Goal: Task Accomplishment & Management: Manage account settings

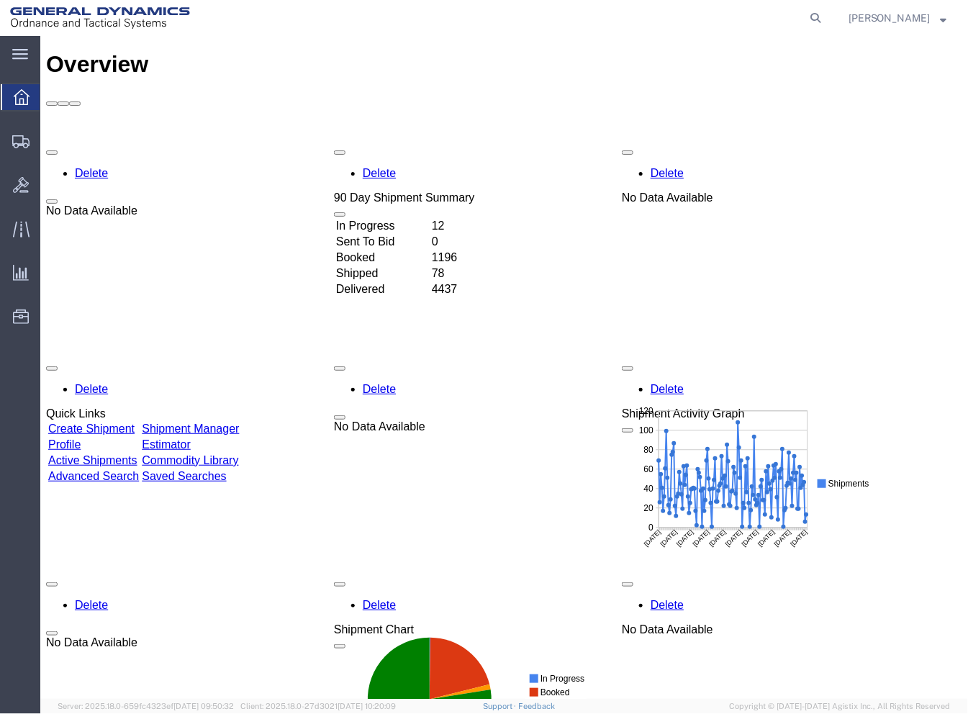
click at [238, 422] on link "Shipment Manager" at bounding box center [189, 428] width 97 height 12
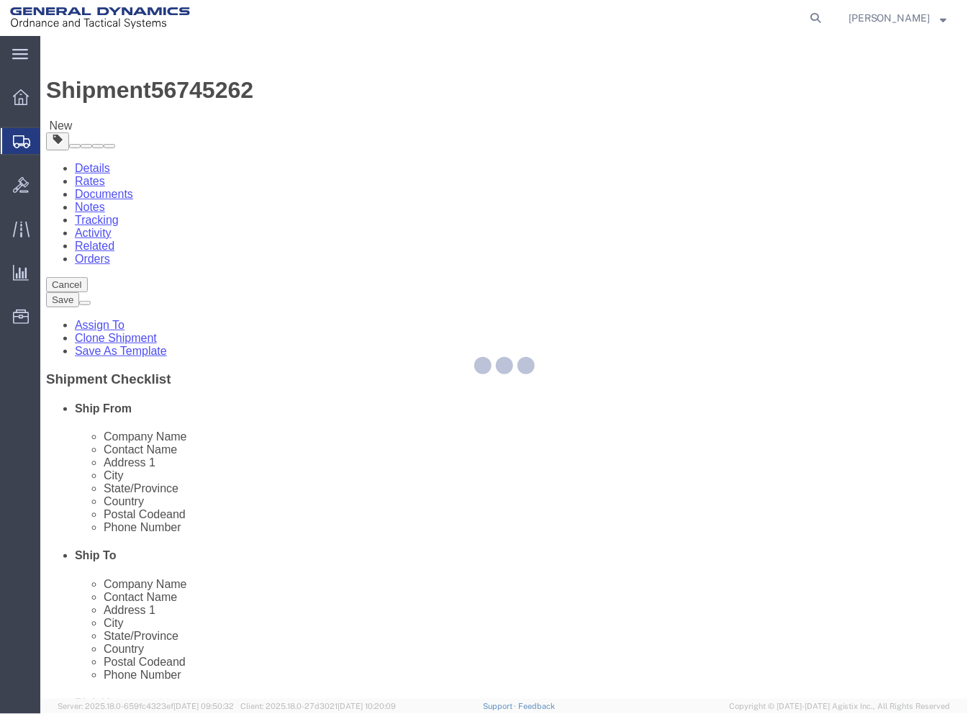
select select
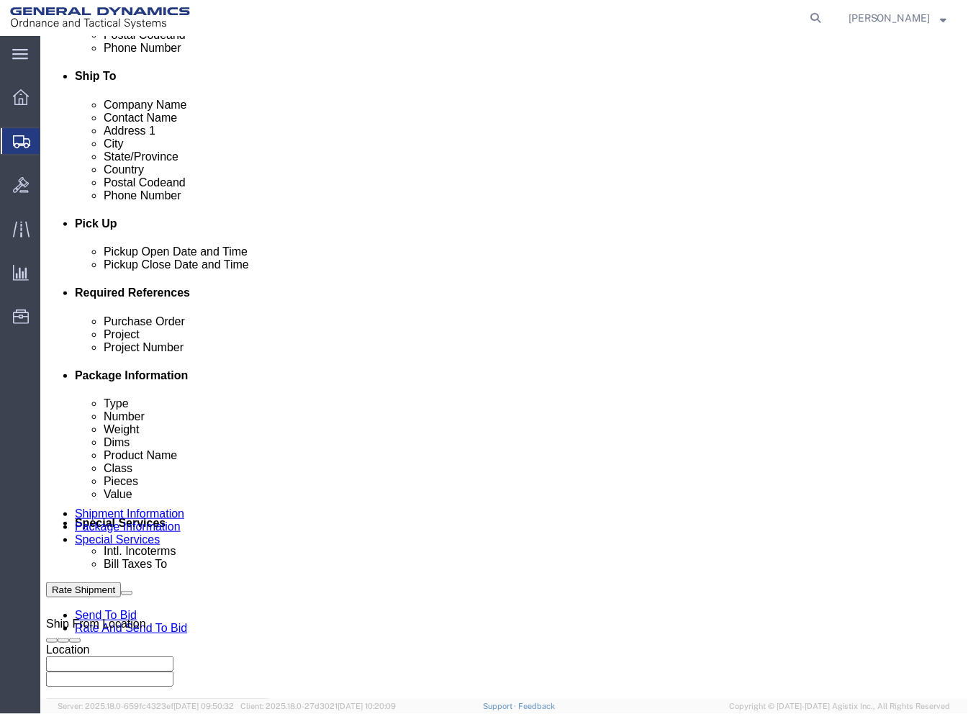
scroll to position [559, 0]
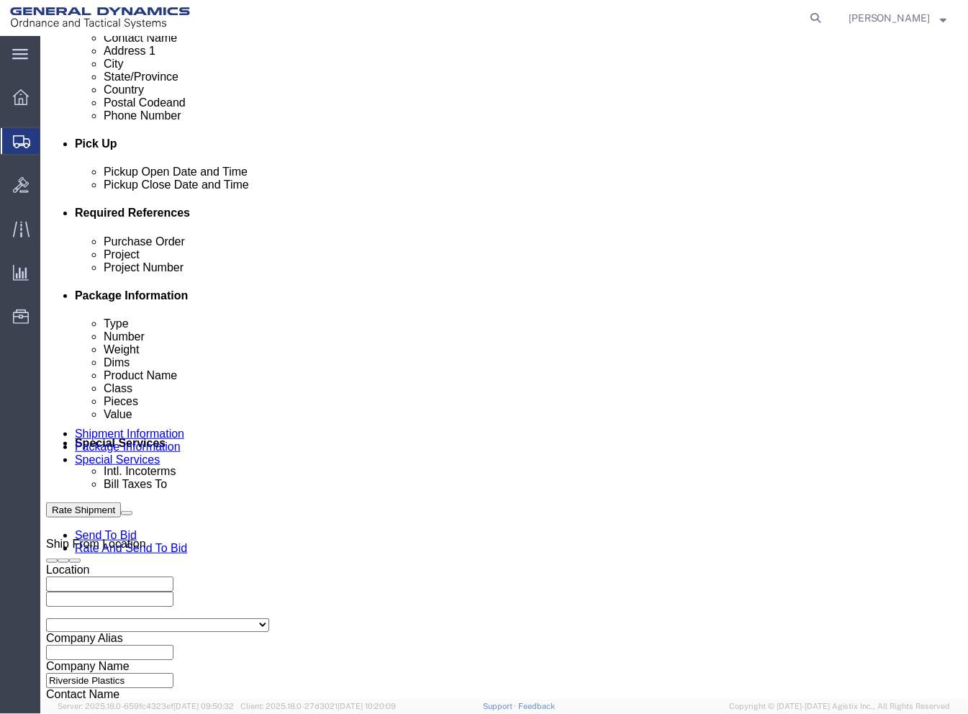
drag, startPoint x: 153, startPoint y: 481, endPoint x: 66, endPoint y: 481, distance: 86.3
click div "Purchase Order 92025"
click input "text"
paste input "40100237"
type input "40100237"
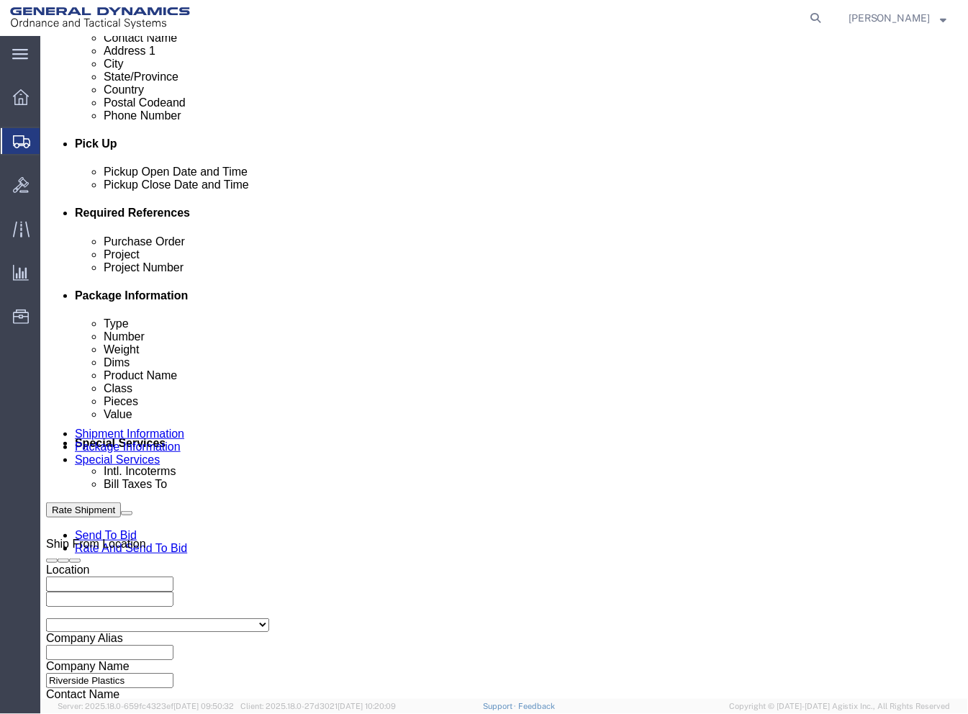
click input "text"
paste input "155MM M1128 HE Projectile"
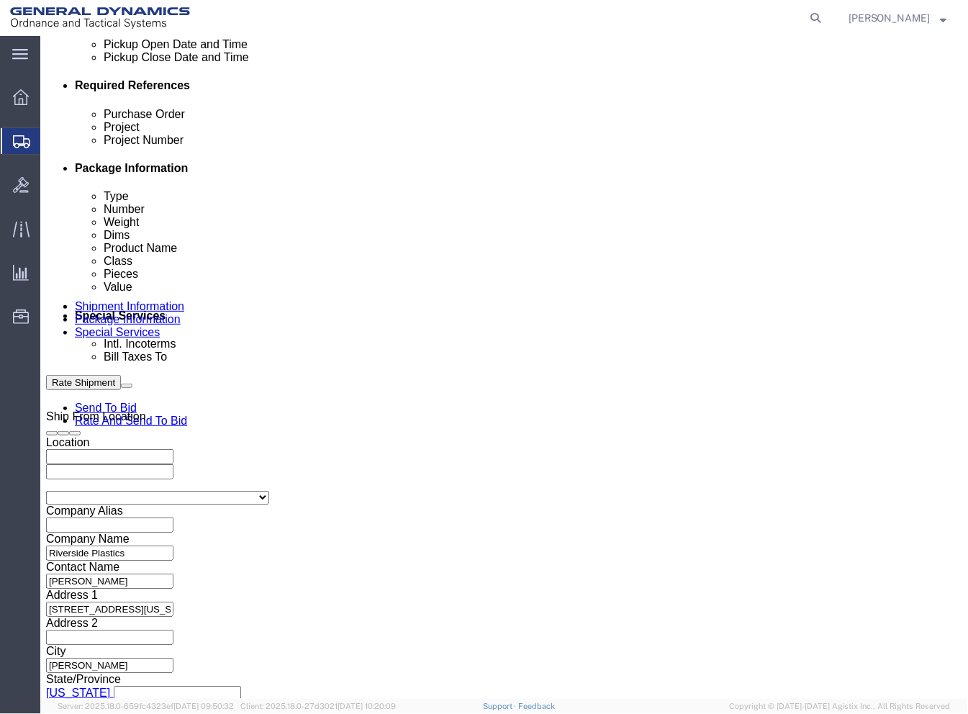
scroll to position [732, 0]
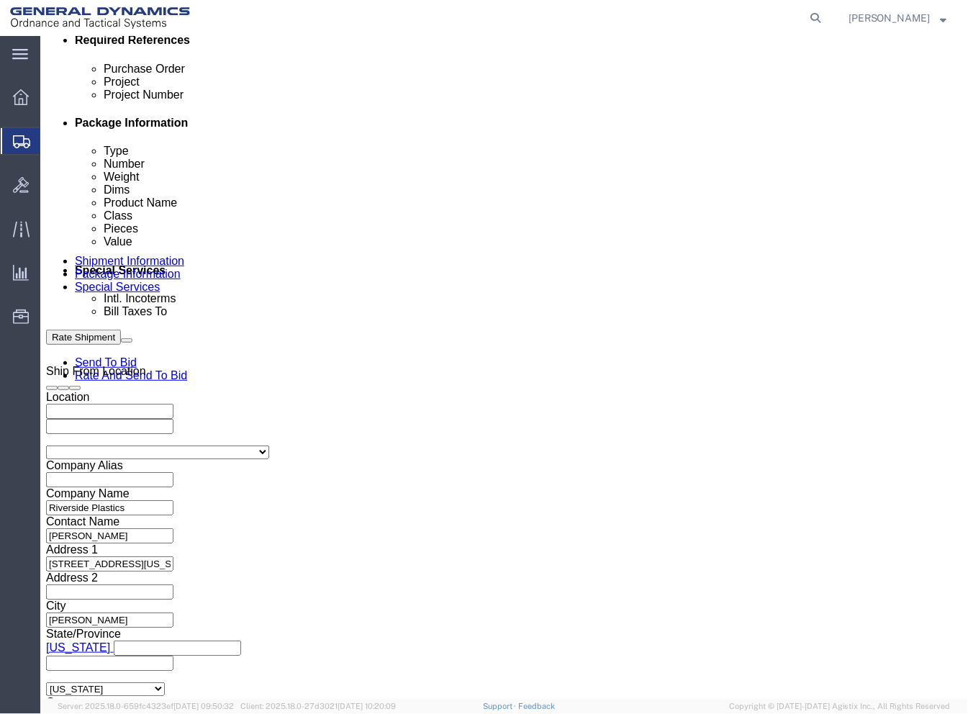
type input "155MM M1128 HE Projectile"
click select "Select Straight Truck"
select select "STTR"
click select "Select Straight Truck"
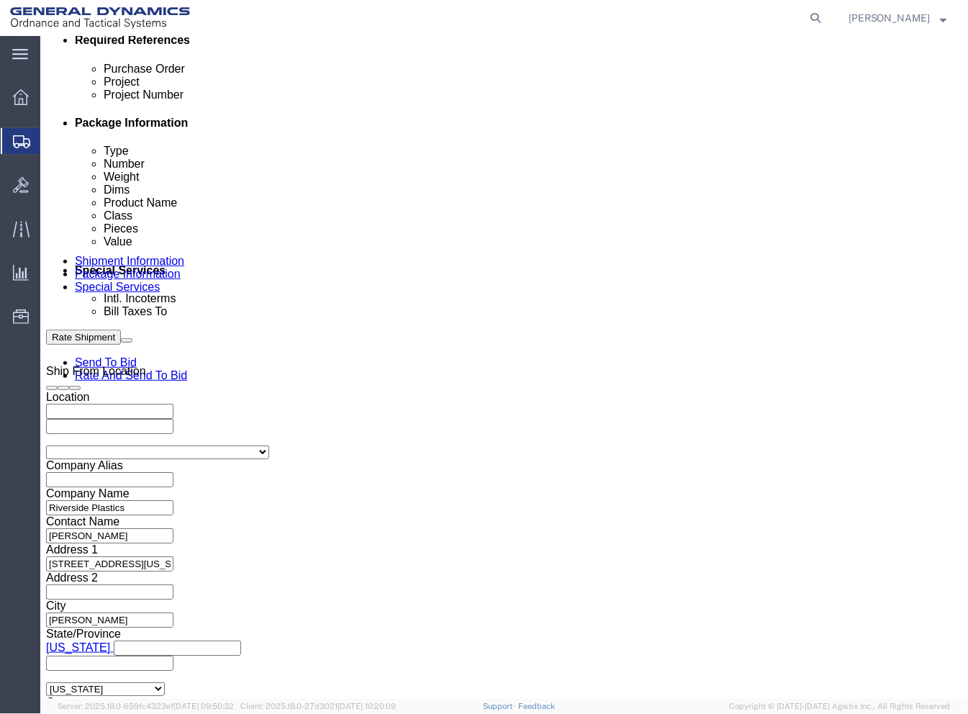
click button "Continue"
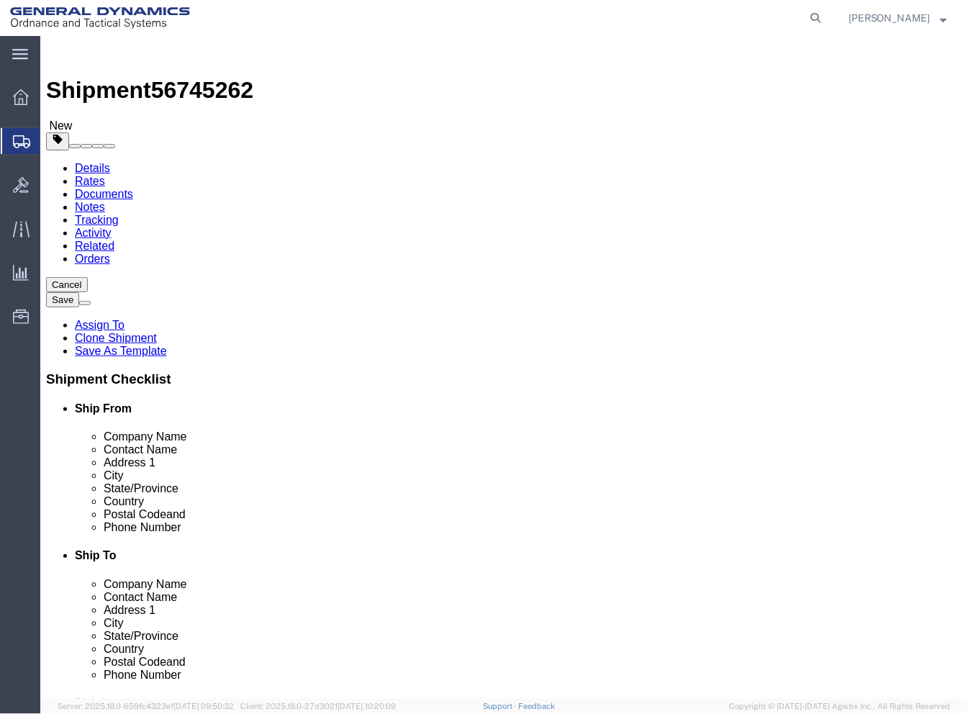
scroll to position [160, 0]
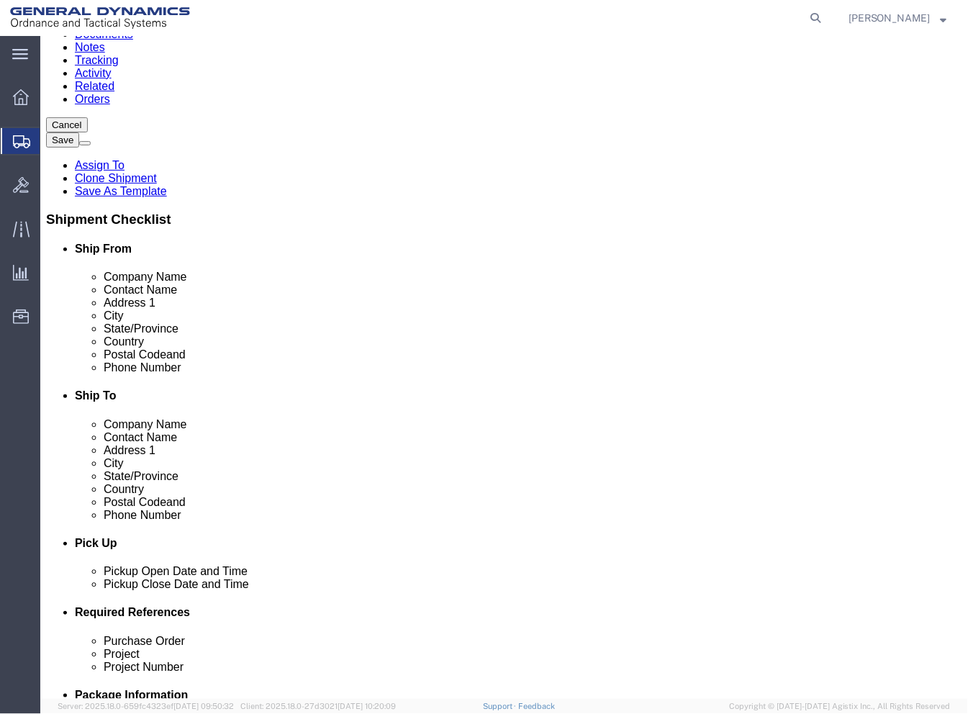
click button "Continue"
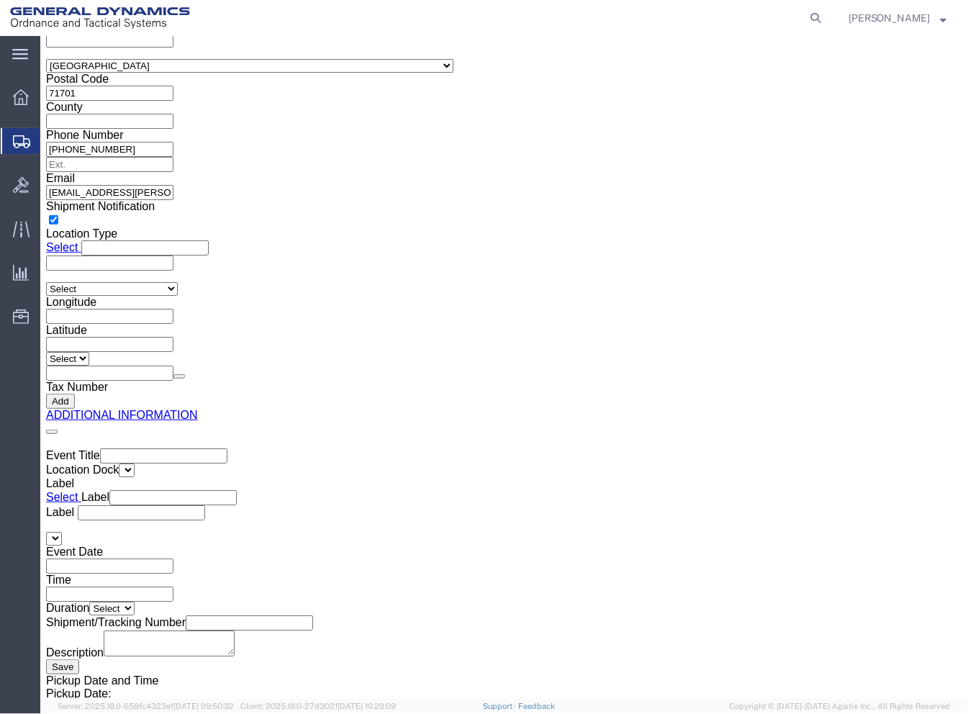
scroll to position [2404, 0]
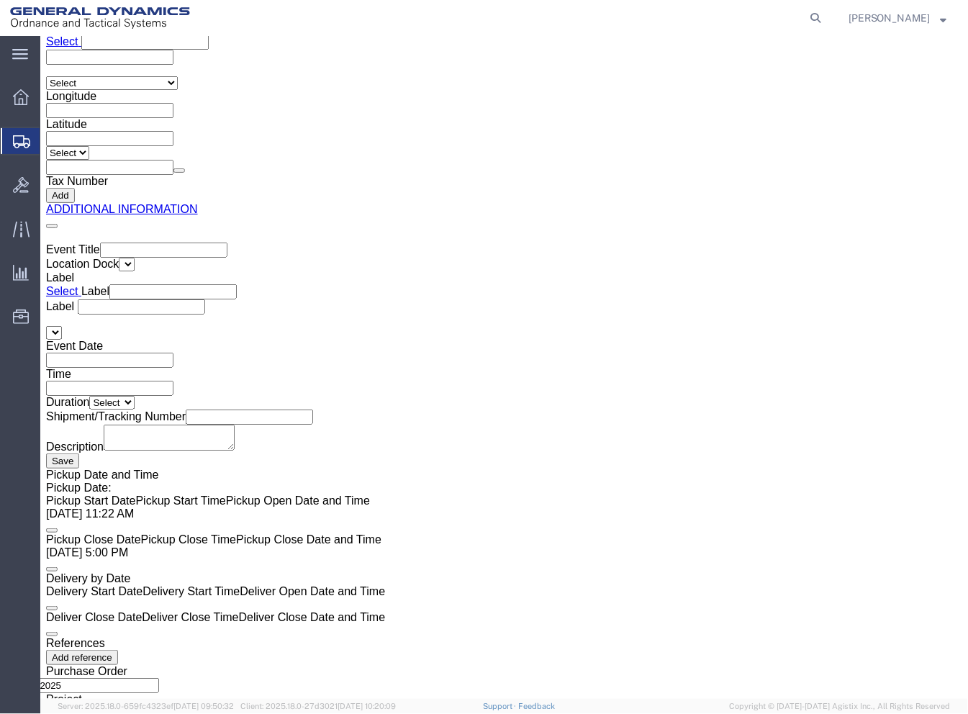
click button "Rate Shipment"
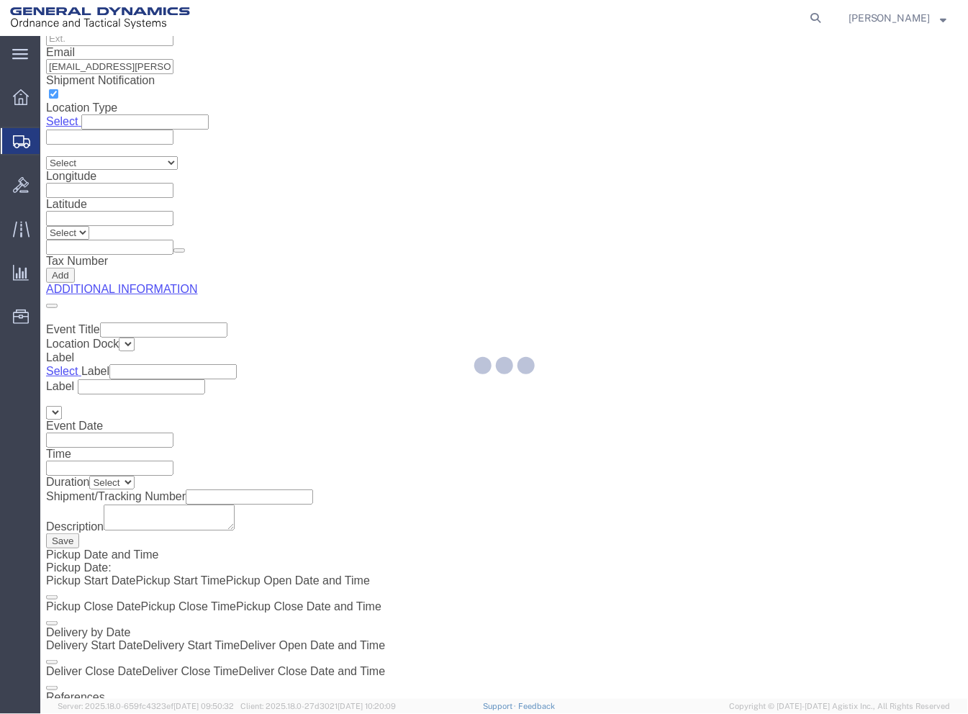
scroll to position [0, 0]
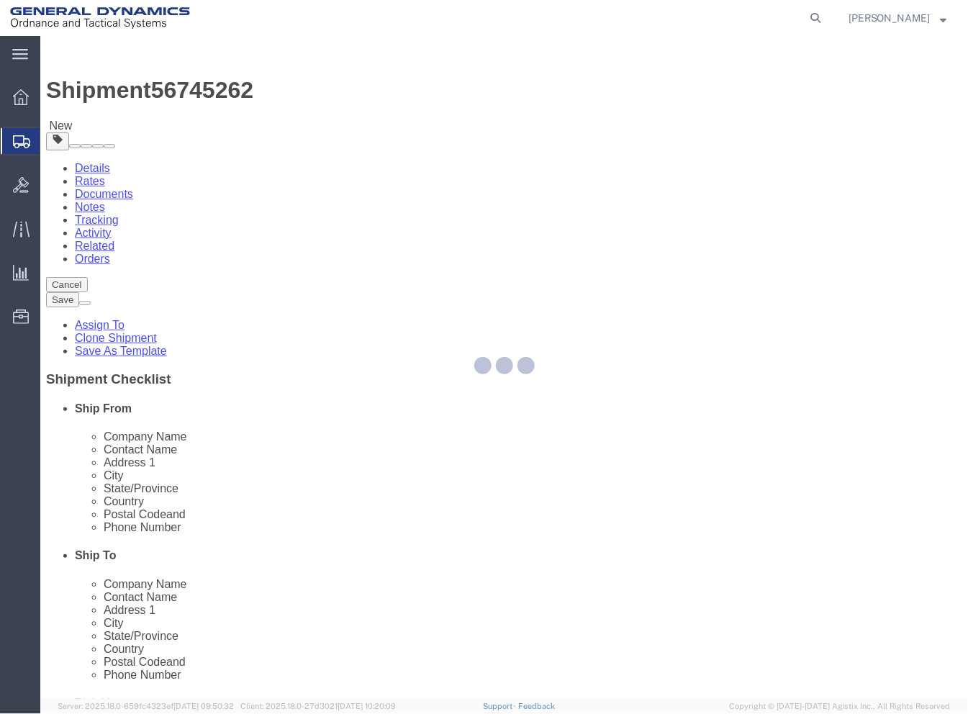
select select "PSNS"
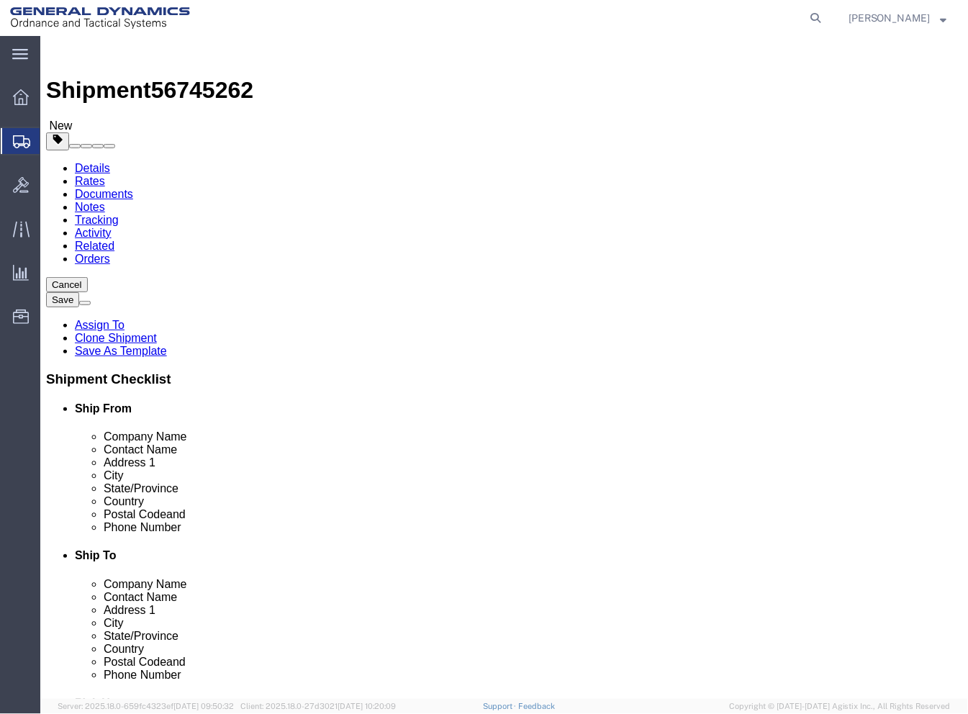
click div "2 x Pallet(s) Standard (Not Stackable) Package Type Select Bale(s) Basket(s) Bo…"
click dd "4800.00 Each"
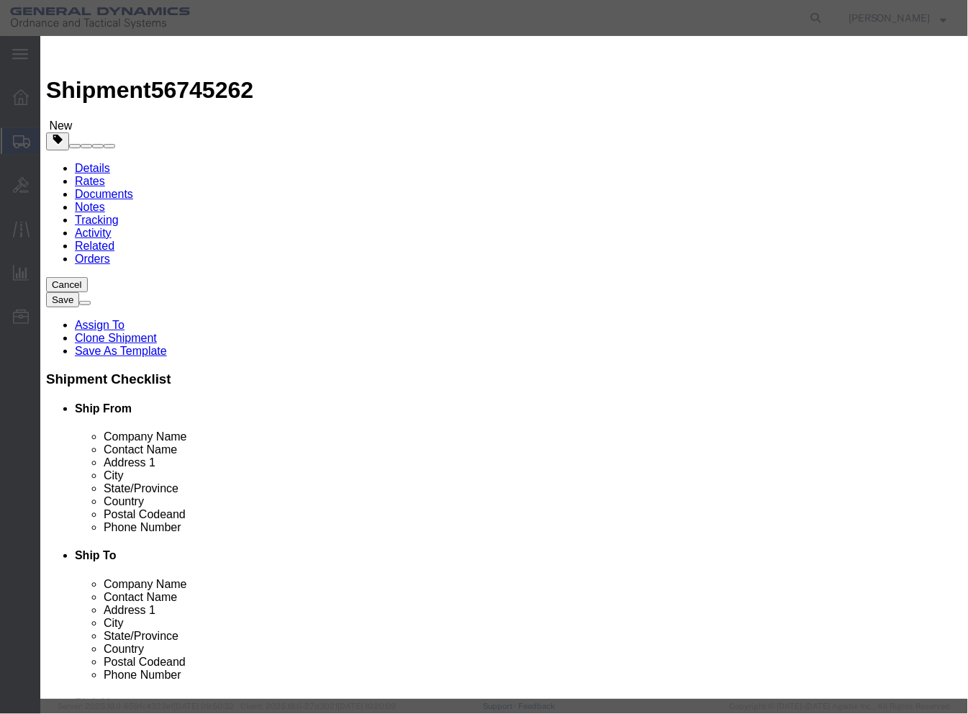
click select "Select 50 55 60 65 70 85 92.5 100 125 175 250 300 400"
click label "GL Reference"
click button "Close"
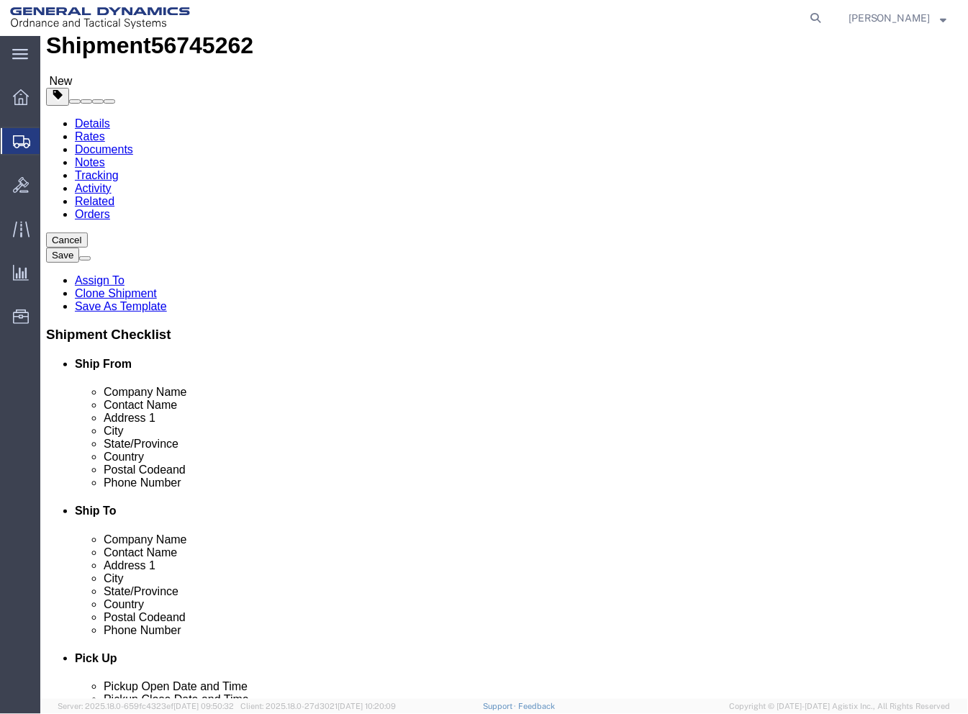
scroll to position [80, 0]
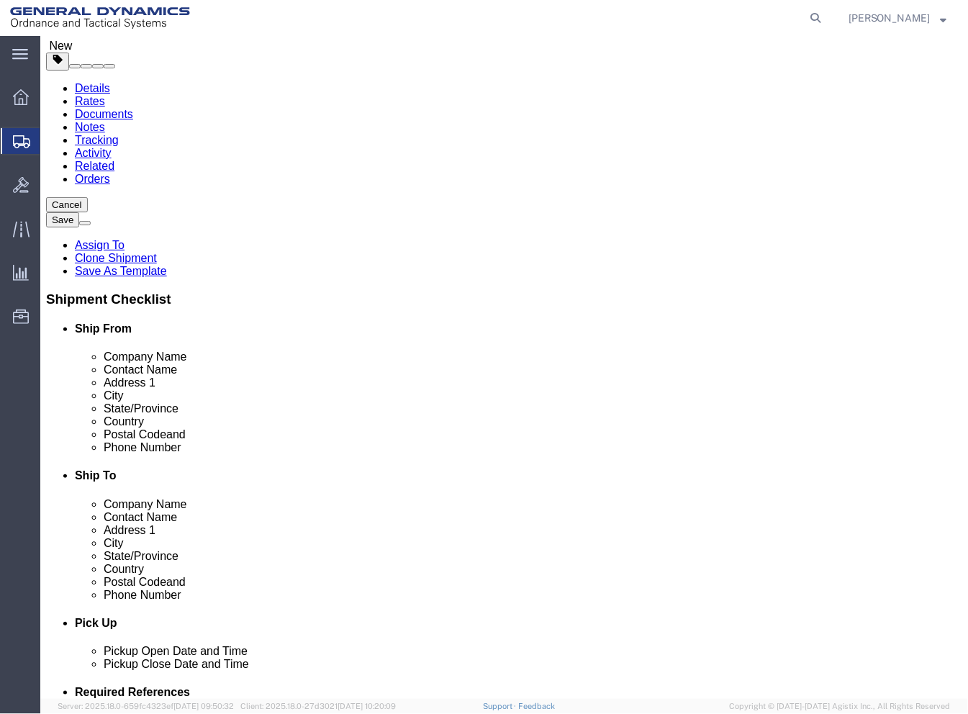
click dd "400.00 Each"
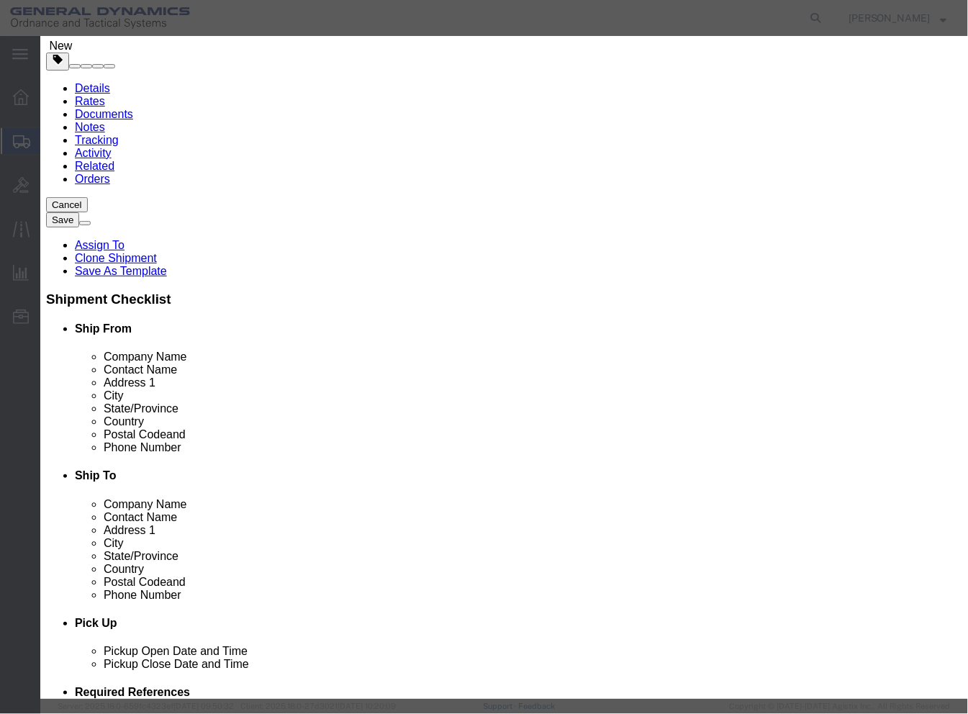
click button "Close"
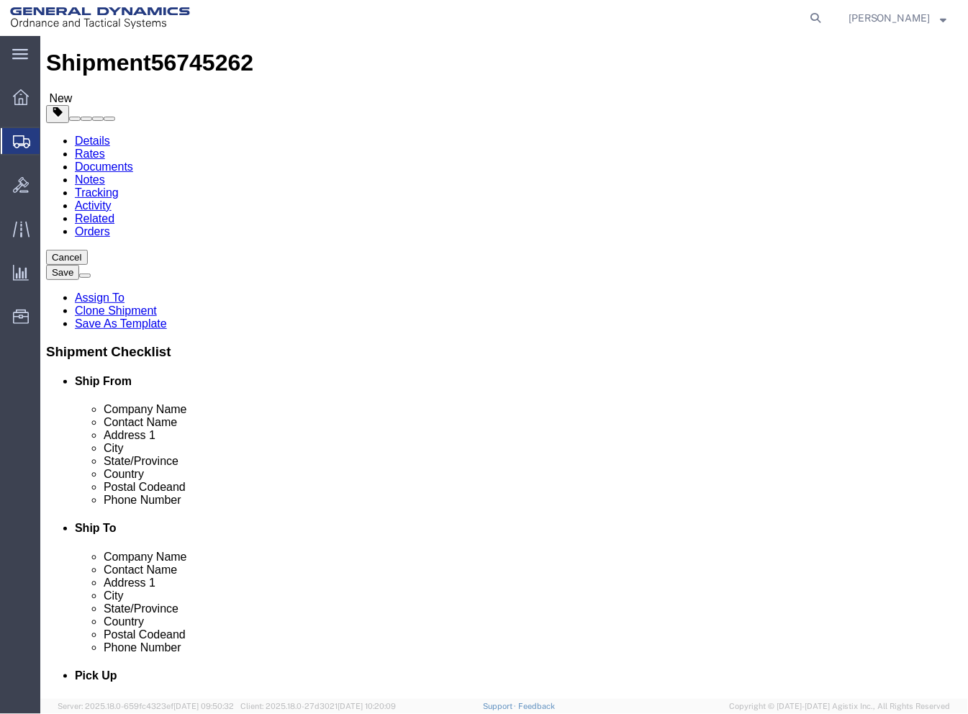
scroll to position [0, 0]
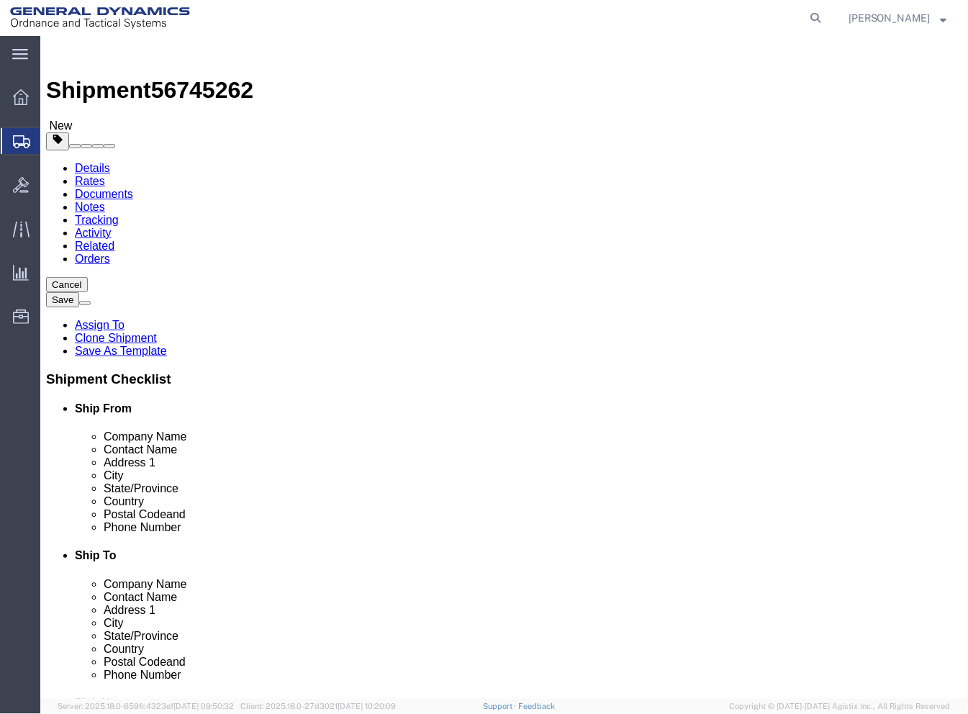
click icon
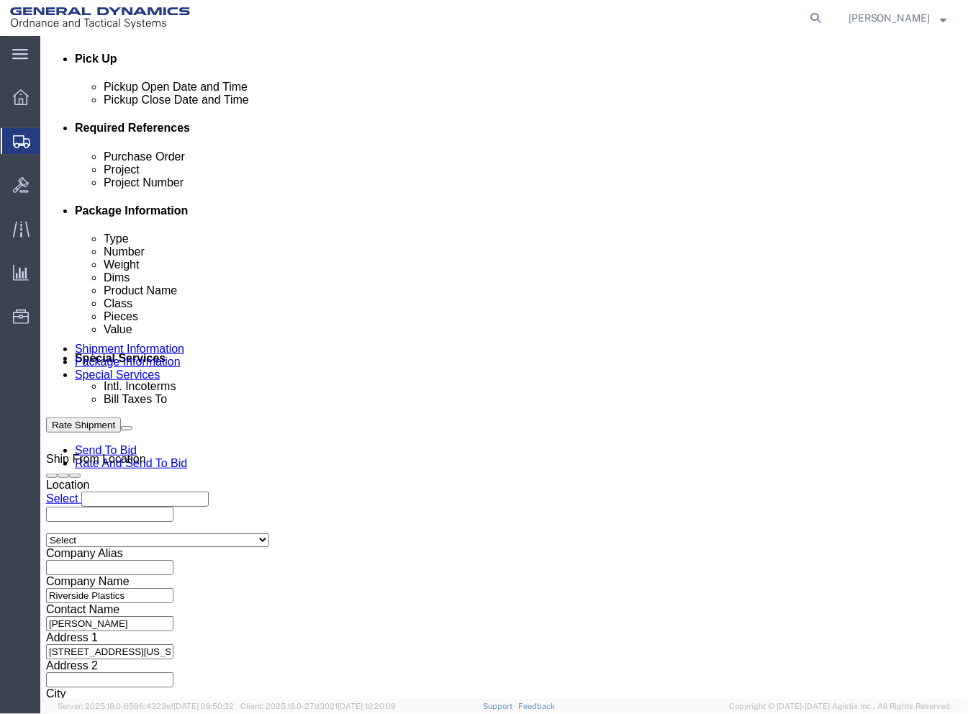
scroll to position [732, 0]
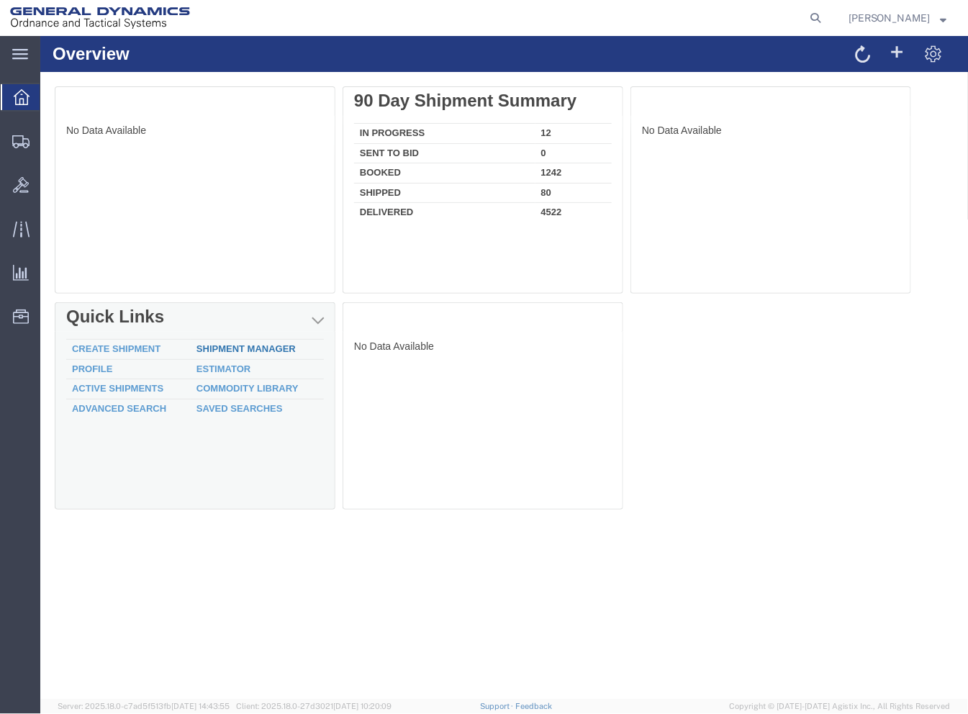
click at [273, 350] on div "Delete No Data Available [GEOGRAPHIC_DATA] 90 Day Shipment Summary In Progress …" at bounding box center [503, 517] width 899 height 863
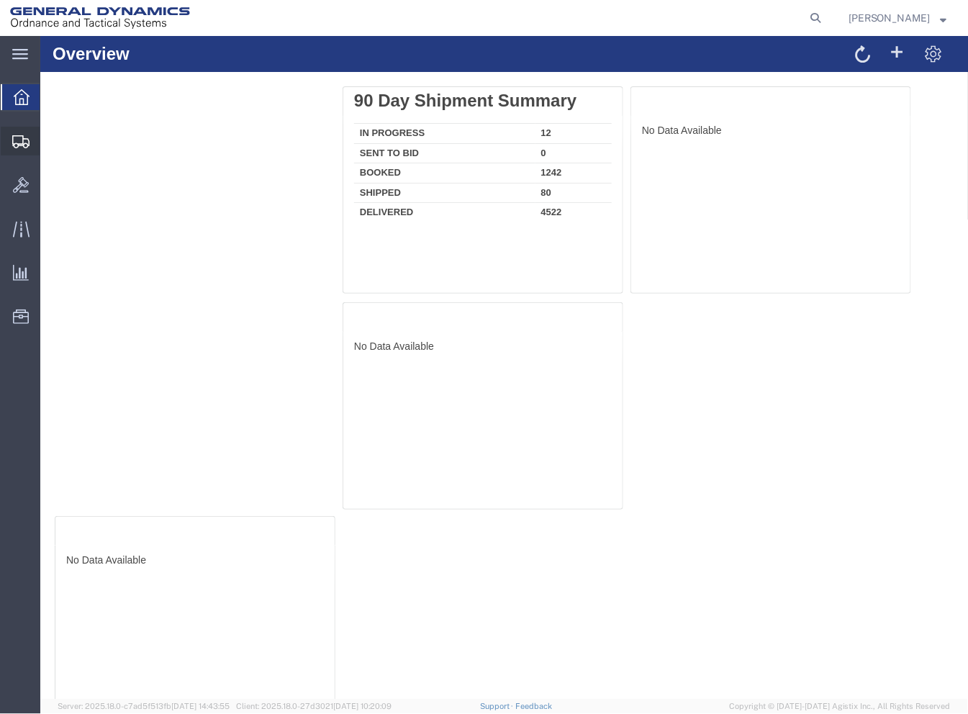
click at [0, 0] on span "Shipment Manager" at bounding box center [0, 0] width 0 height 0
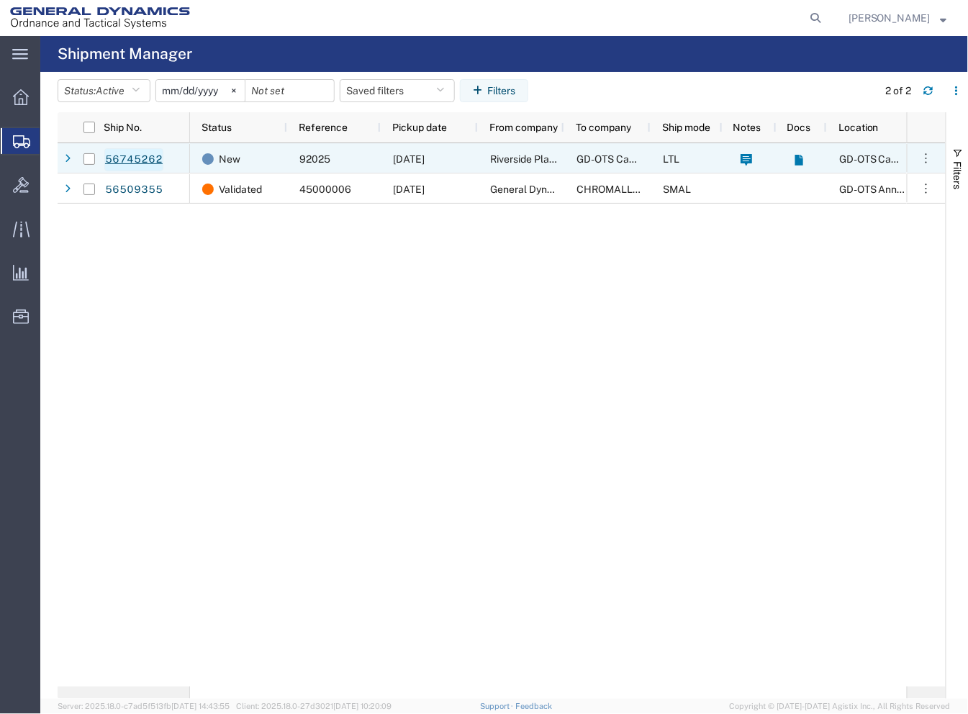
click at [106, 159] on link "56745262" at bounding box center [133, 159] width 59 height 23
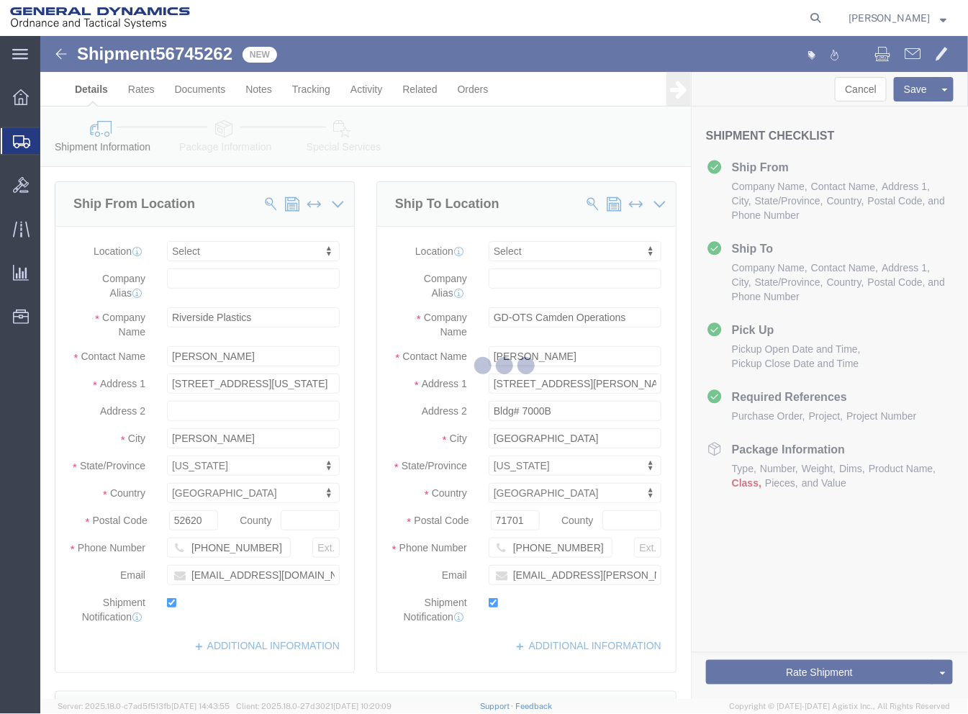
select select
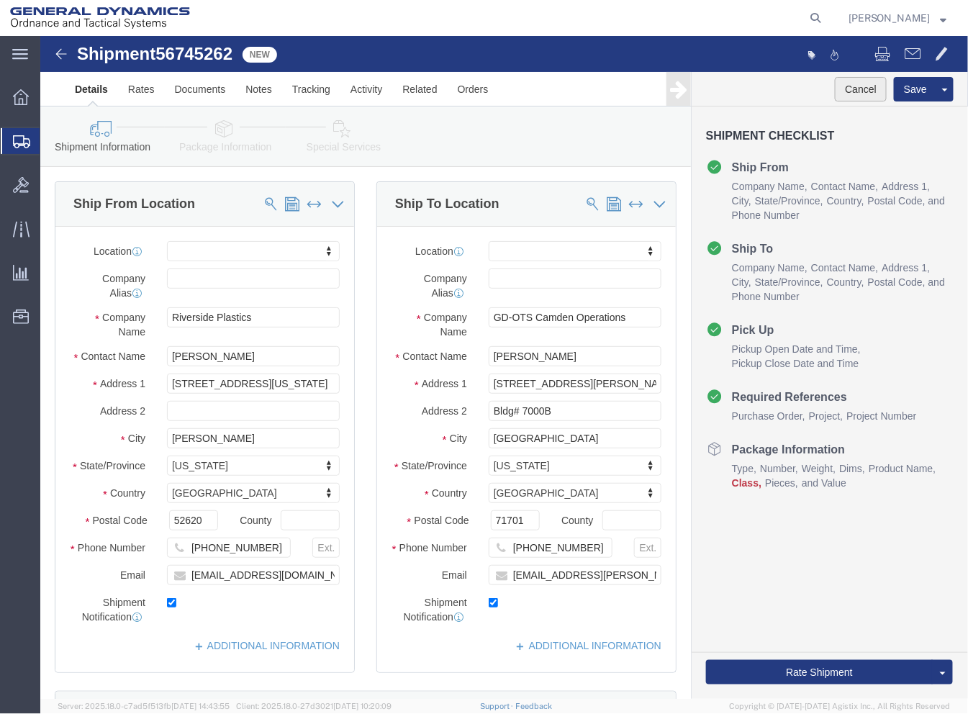
click button "Cancel"
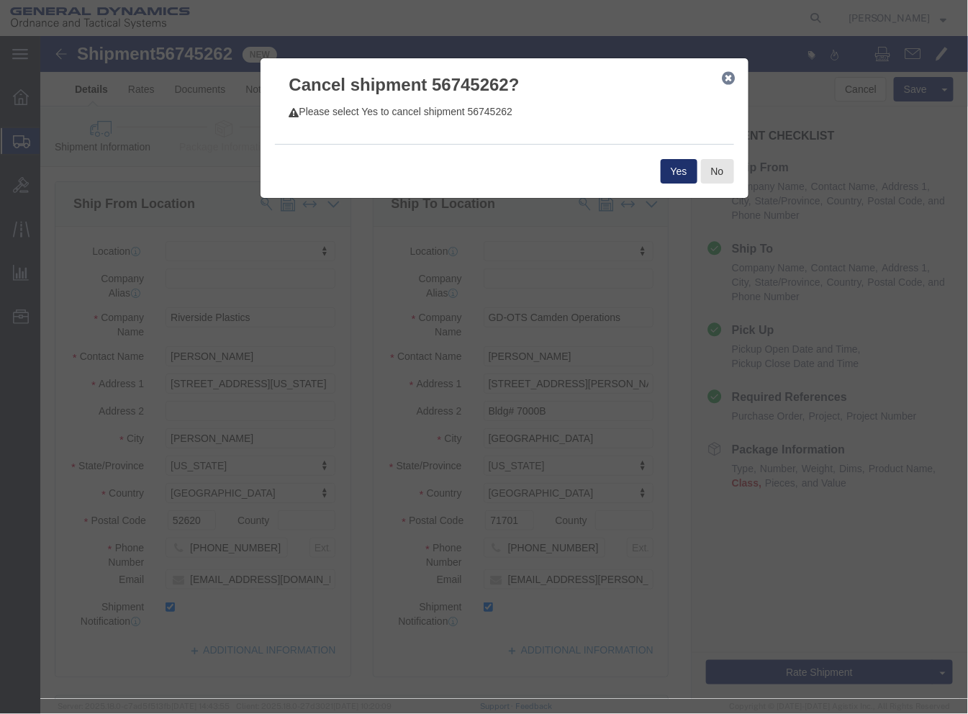
click button "Yes"
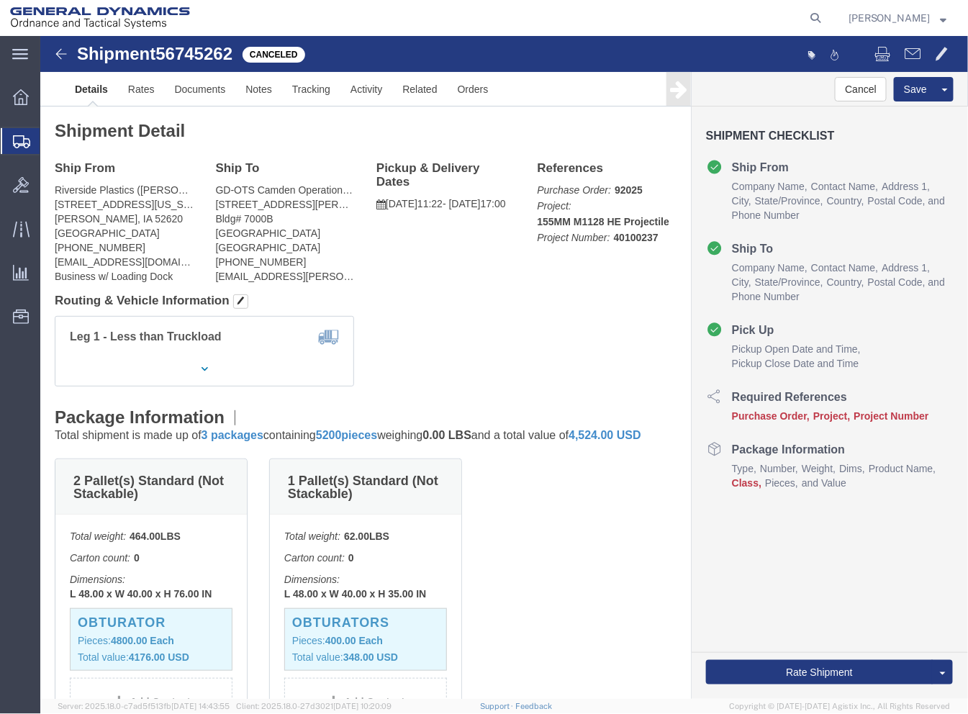
click div "Leg 1 - Less than Truckload Vehicle 1: Straight Truck"
